Goal: Task Accomplishment & Management: Complete application form

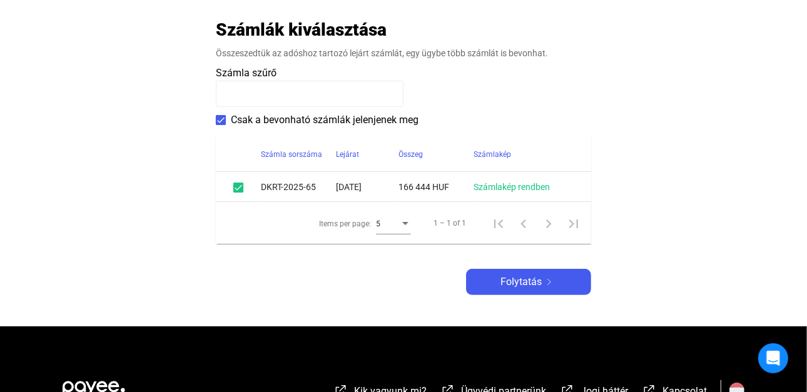
scroll to position [255, 0]
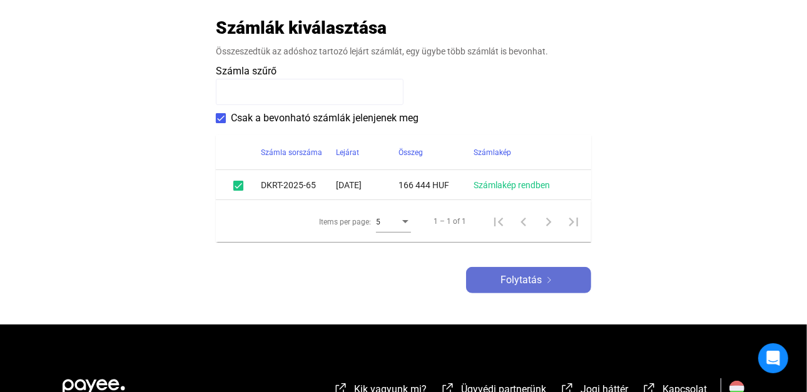
click at [520, 273] on span "Folytatás" at bounding box center [521, 280] width 41 height 15
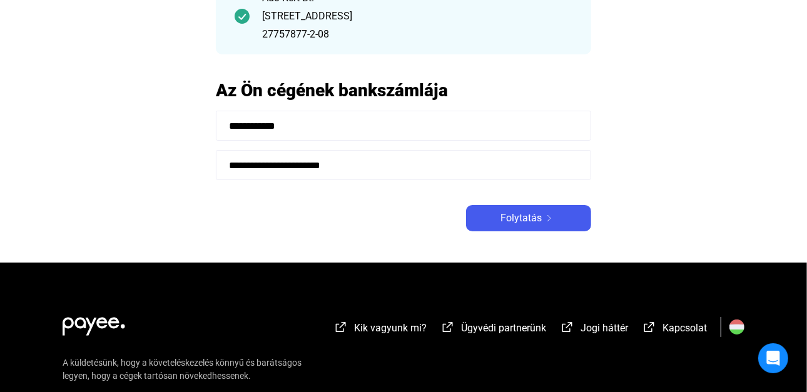
scroll to position [160, 0]
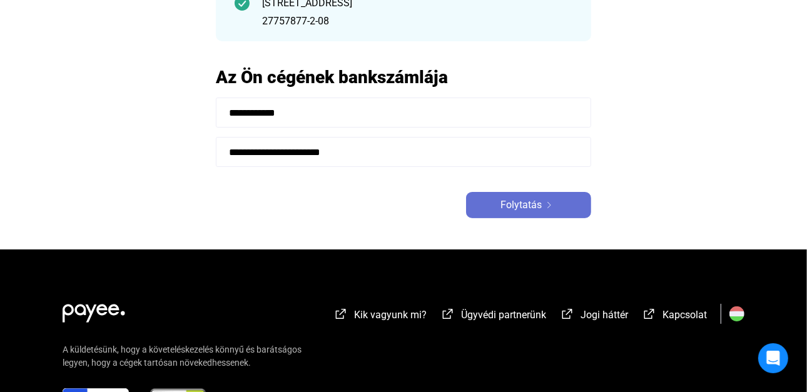
click at [526, 206] on span "Folytatás" at bounding box center [521, 205] width 41 height 15
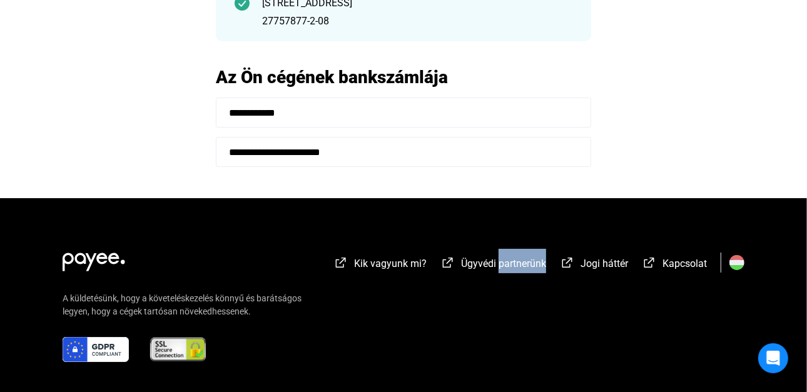
click at [526, 206] on div "Kik vagyunk mi? Ügyvédi partnerünk Jogi háttér Kapcsolat A küldetésünk, hogy a …" at bounding box center [403, 321] width 807 height 247
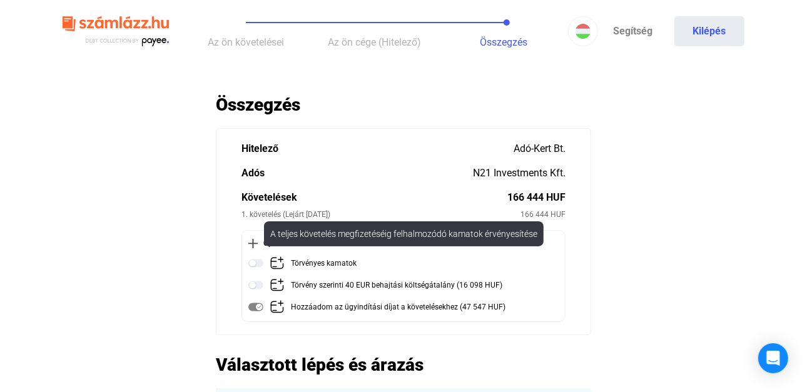
click at [256, 265] on img at bounding box center [256, 263] width 15 height 15
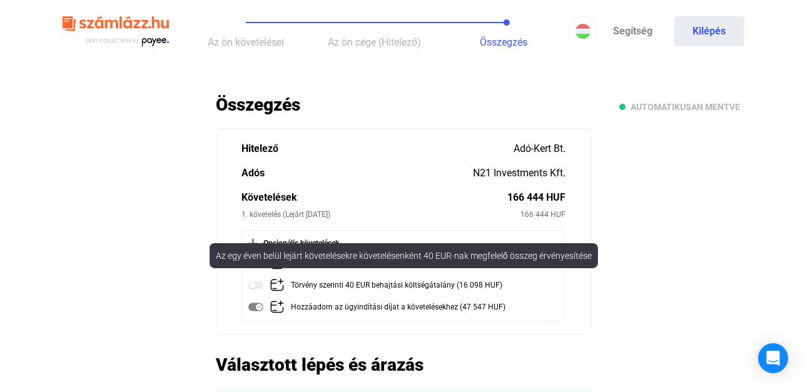
click at [254, 288] on img at bounding box center [256, 285] width 15 height 15
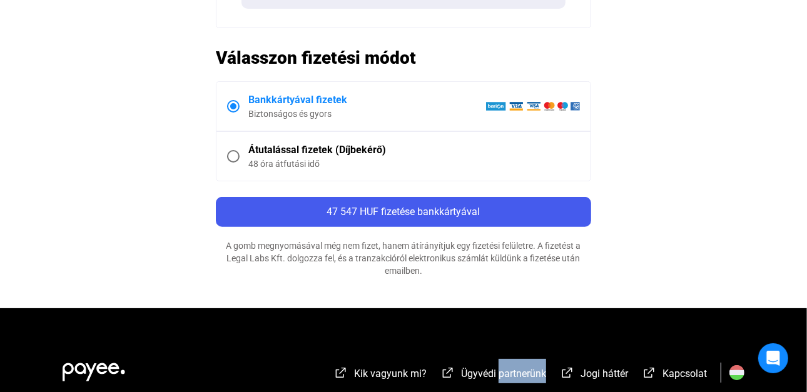
scroll to position [583, 0]
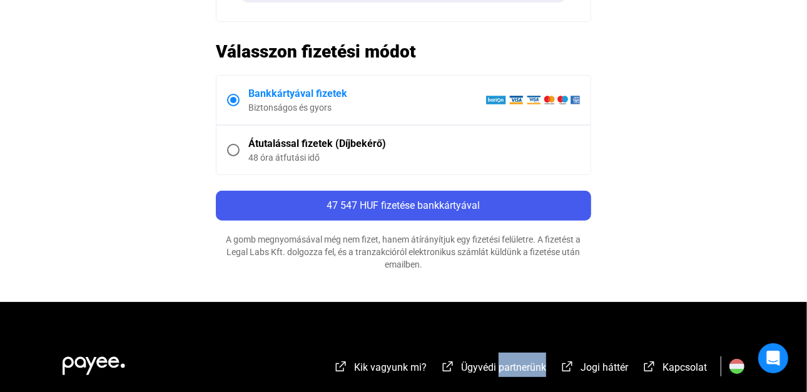
click at [239, 153] on span at bounding box center [233, 150] width 13 height 13
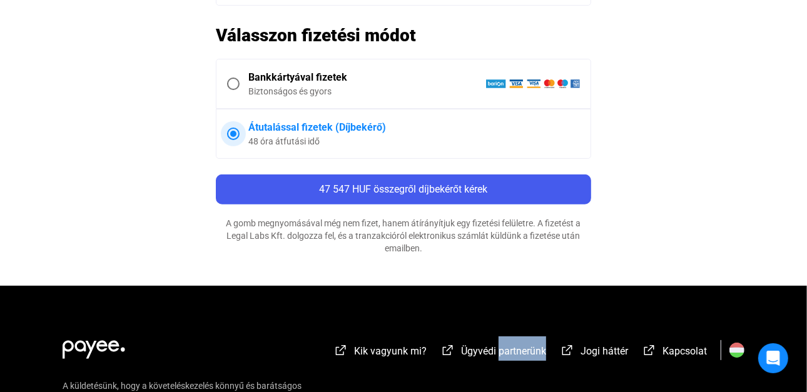
scroll to position [602, 0]
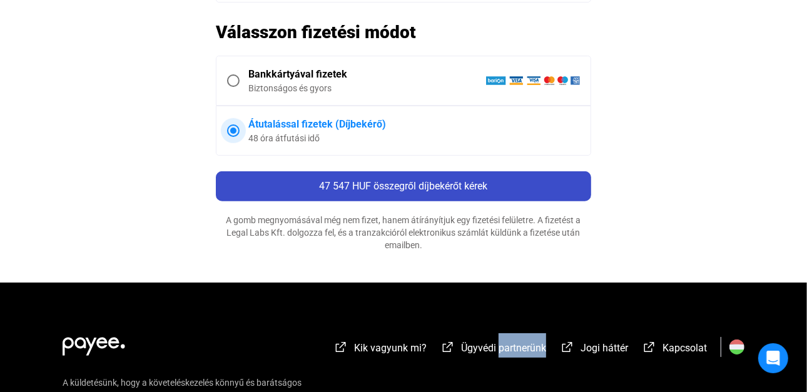
click at [479, 184] on span "47 547 HUF összegről díjbekérőt kérek" at bounding box center [404, 186] width 168 height 12
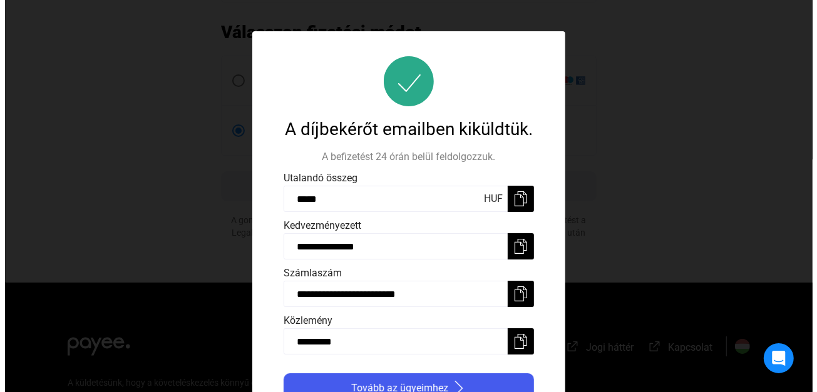
scroll to position [0, 0]
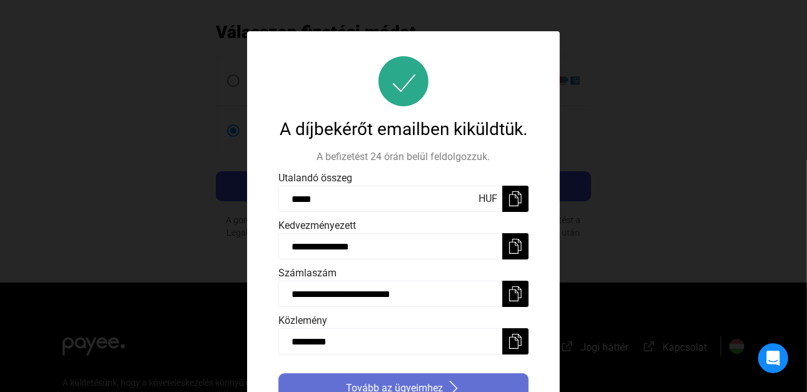
click at [436, 382] on span "Tovább az ügyeimhez" at bounding box center [394, 388] width 97 height 15
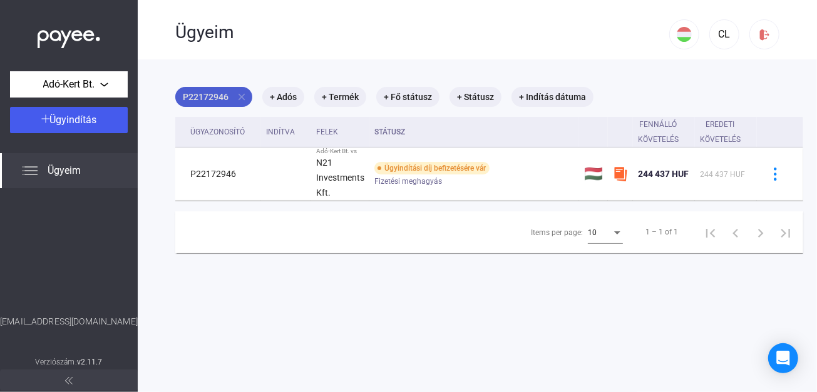
click at [243, 93] on mat-icon "close" at bounding box center [241, 96] width 11 height 11
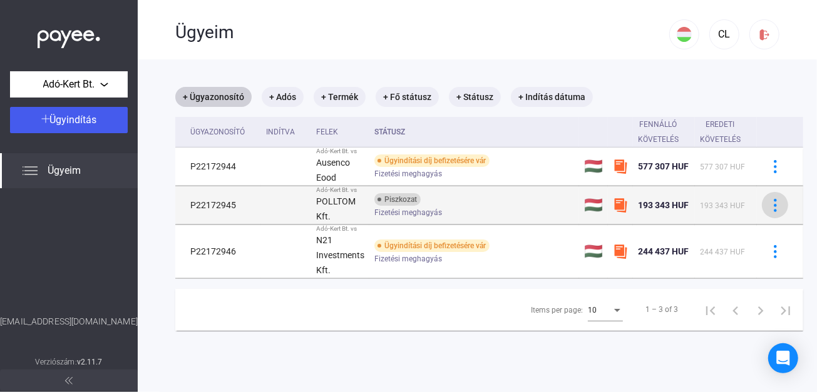
click at [770, 202] on img at bounding box center [775, 205] width 13 height 13
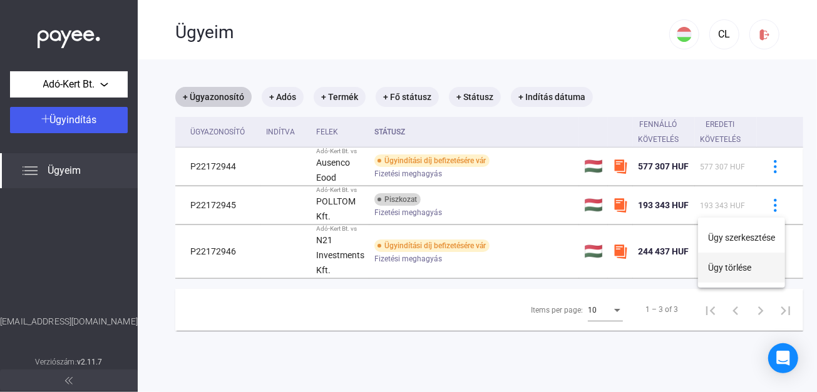
click at [743, 269] on button "Ügy törlése" at bounding box center [741, 268] width 87 height 30
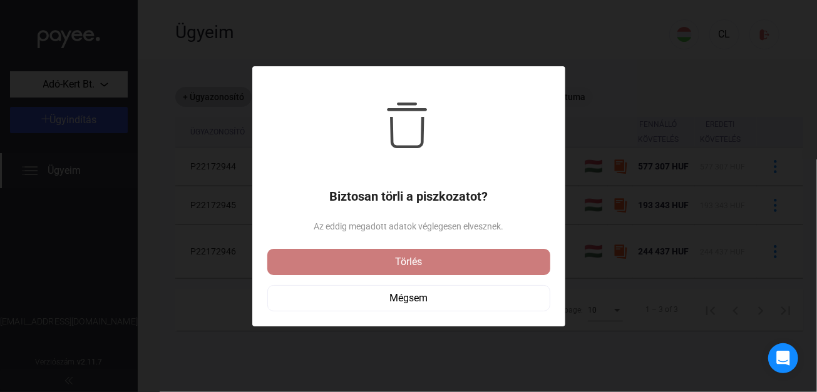
click at [425, 260] on div "Törlés" at bounding box center [408, 262] width 275 height 15
